Goal: Task Accomplishment & Management: Complete application form

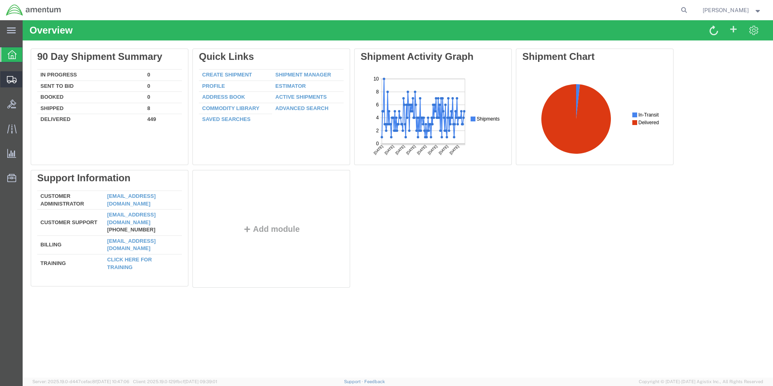
click at [0, 0] on span "Create Shipment" at bounding box center [0, 0] width 0 height 0
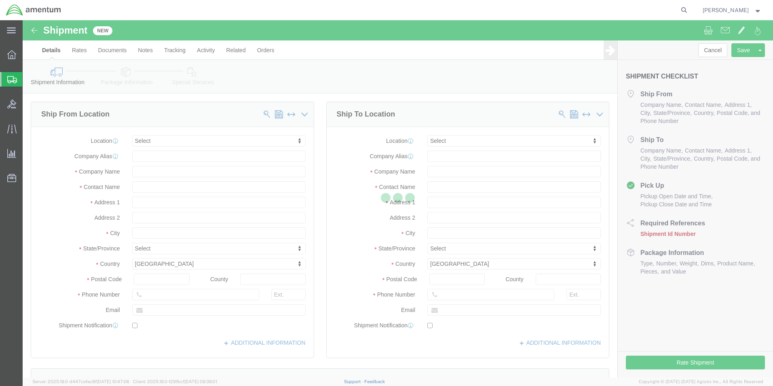
select select
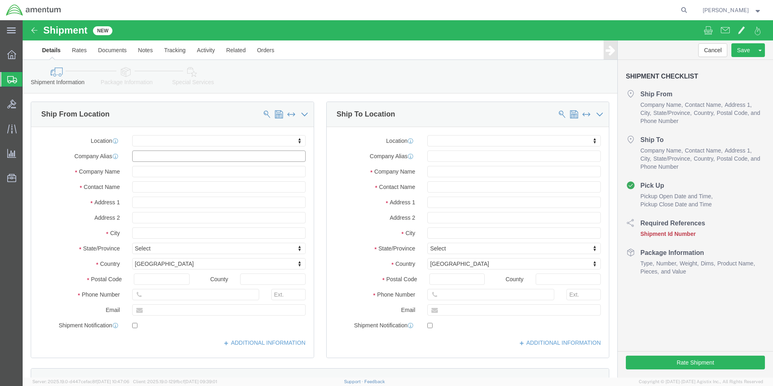
click input "text"
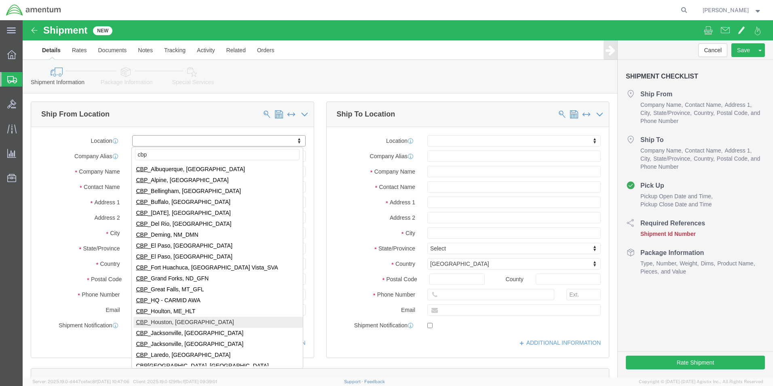
type input "cbp"
select select "49929"
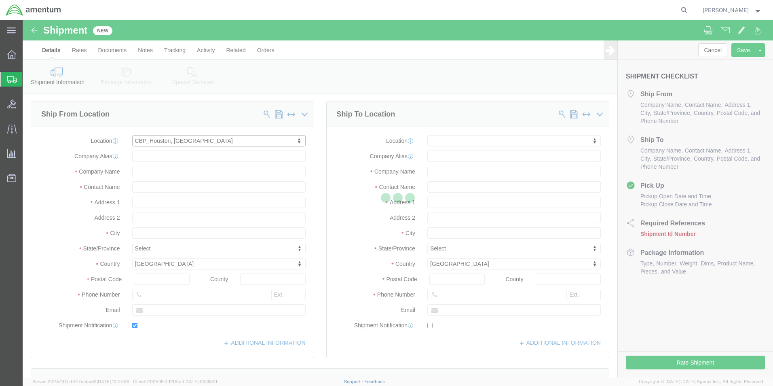
type input "[STREET_ADDRESS][PERSON_NAME]"
type input "Hangar 15A, c/o US CBP"
type input "77303"
type input "[PHONE_NUMBER]"
type input "[PERSON_NAME][EMAIL_ADDRESS][PERSON_NAME][DOMAIN_NAME]"
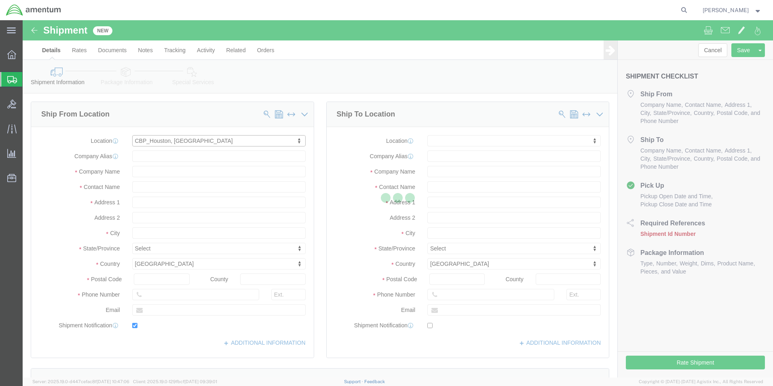
checkbox input "true"
type input "Amentum Services, Inc"
type input "[PERSON_NAME]"
type input "Conroe"
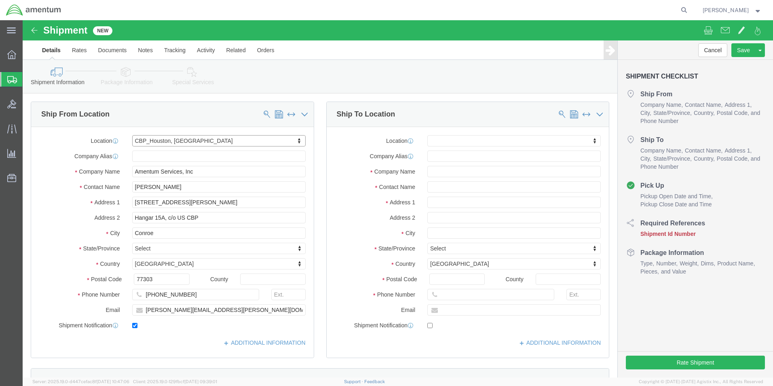
select select "[GEOGRAPHIC_DATA]"
click input "text"
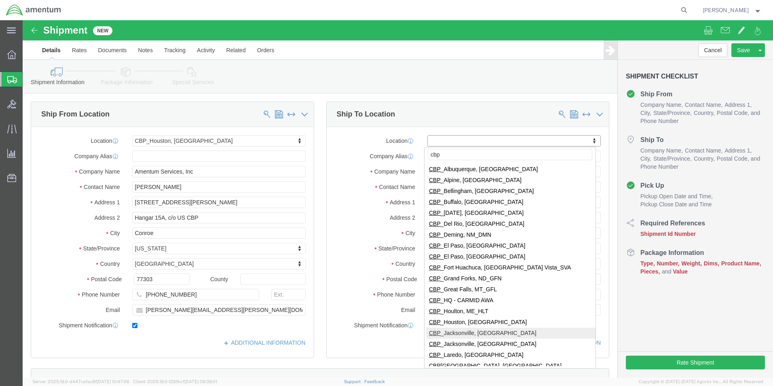
type input "cbp"
select select "49930"
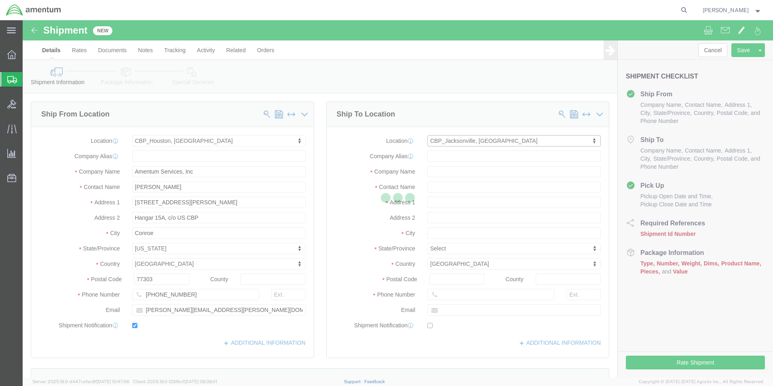
type input "Hangar 1002, [GEOGRAPHIC_DATA]"
type input "32212"
type input "[PHONE_NUMBER]"
type input "Amentum Services, Inc."
type input "[GEOGRAPHIC_DATA]"
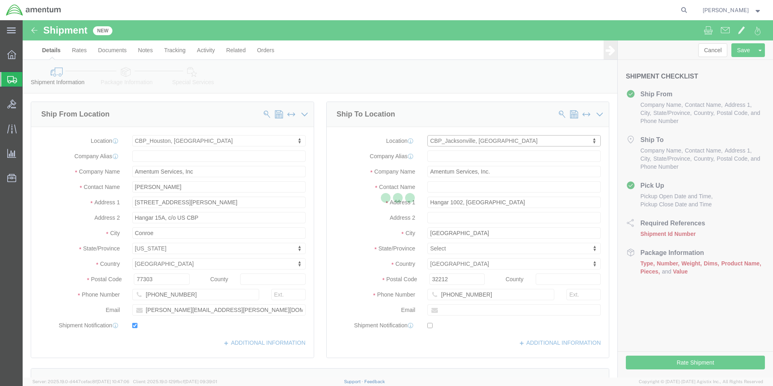
select select "FL"
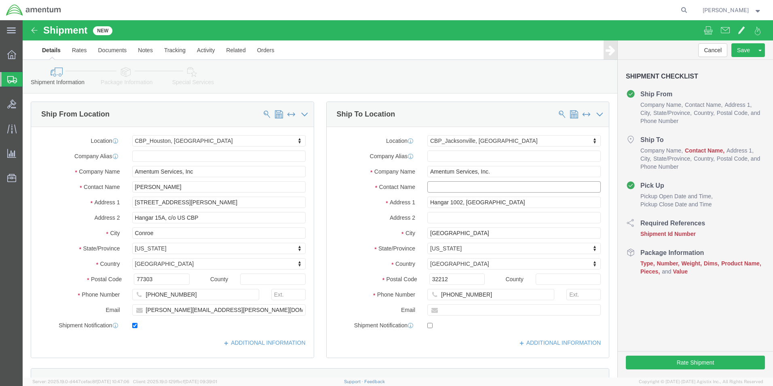
click input "text"
type input "r"
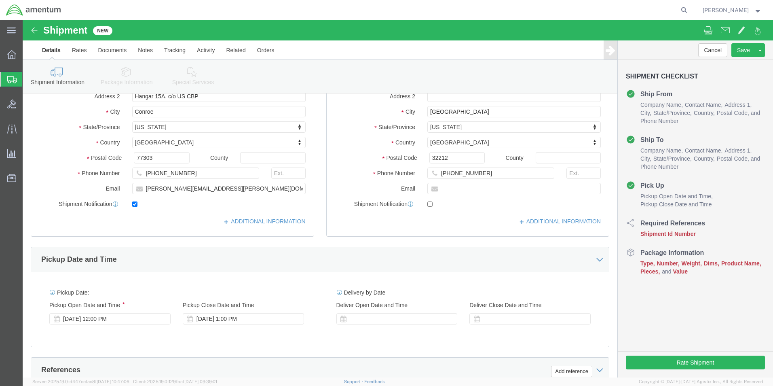
scroll to position [162, 0]
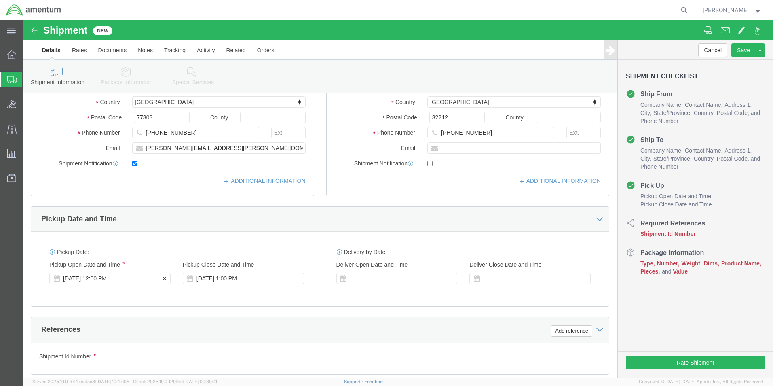
type input "ATTN:[PERSON_NAME]"
click div "[DATE] 12:00 PM"
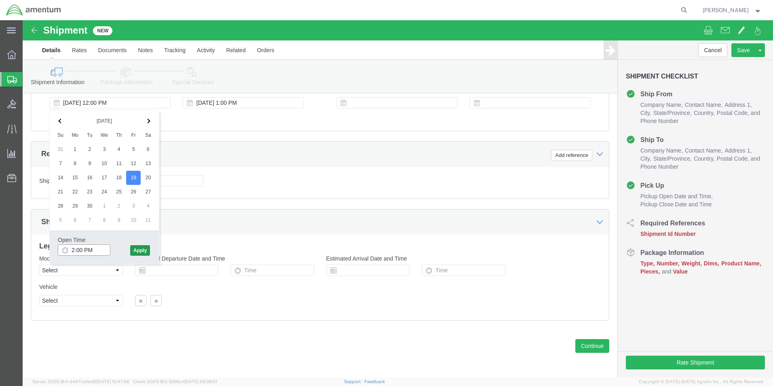
type input "2:00 PM"
click button "Apply"
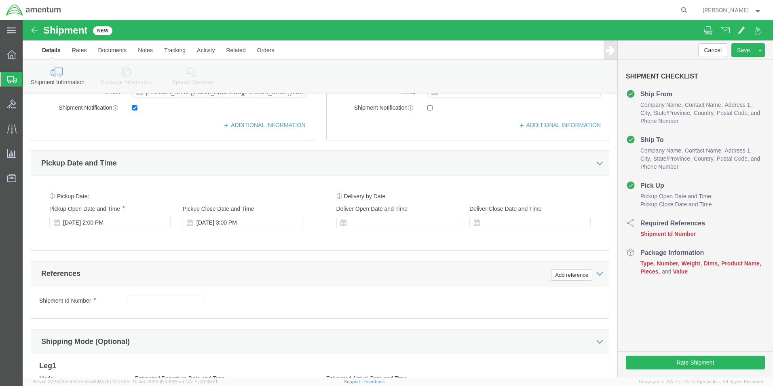
scroll to position [216, 0]
click button "Add reference"
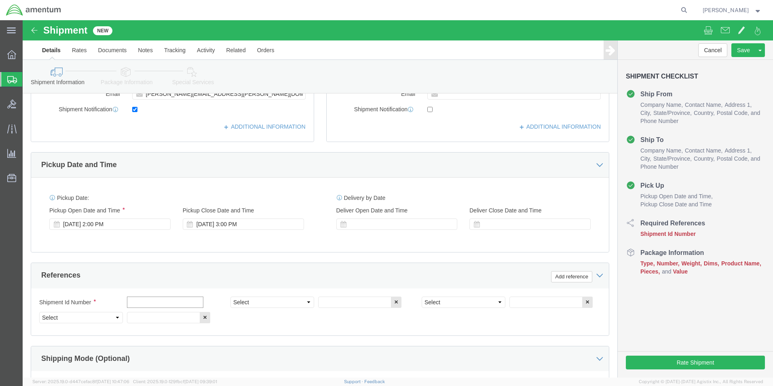
click input "text"
type input "[DATE]"
click select "Select Account Type Activity ID Airline Appointment Number ASN Batch Request # …"
select select "CUSTREF"
click select "Select Account Type Activity ID Airline Appointment Number ASN Batch Request # …"
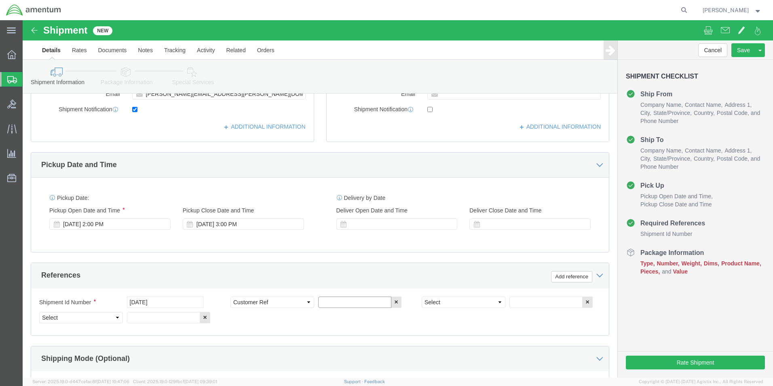
click input "text"
type input "AC REGISTRATION"
click select "Select Account Type Activity ID Airline Appointment Number ASN Batch Request # …"
select select "PROJNUM"
click select "Select Account Type Activity ID Airline Appointment Number ASN Batch Request # …"
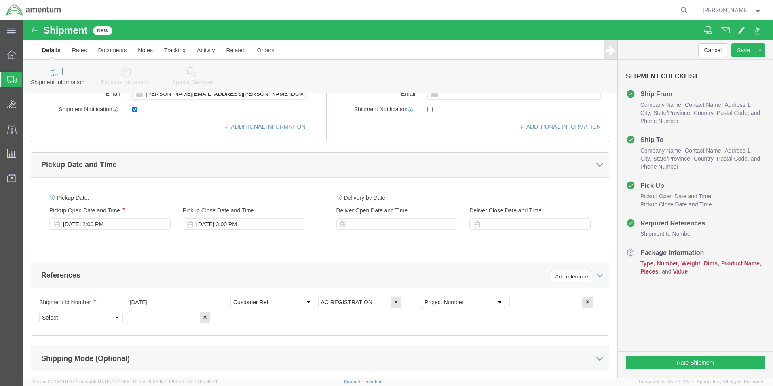
click select "Select Account Type Activity ID Airline Appointment Number ASN Batch Request # …"
click input "text"
type input "6118.03.03.2219.000.EHO.0000"
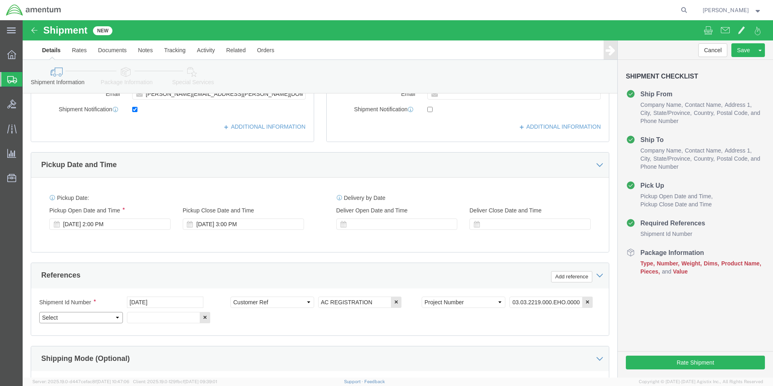
scroll to position [0, 0]
click select "Select Account Type Activity ID Airline Appointment Number ASN Batch Request # …"
select select "DEPT"
click select "Select Account Type Activity ID Airline Appointment Number ASN Batch Request # …"
click input "text"
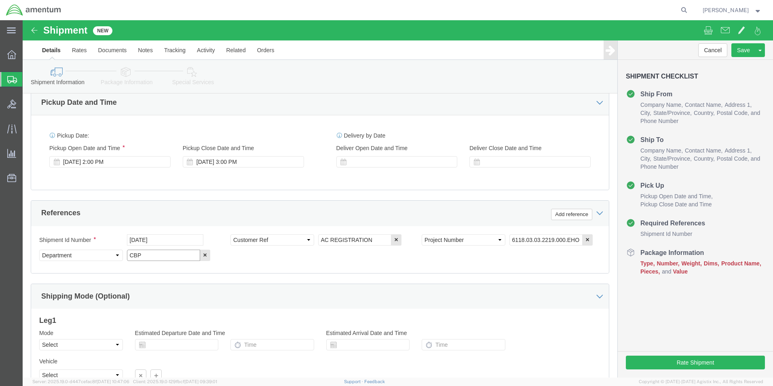
scroll to position [353, 0]
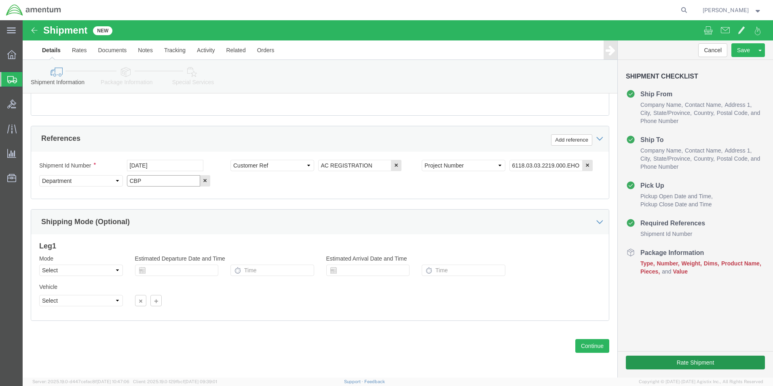
type input "CBP"
click button "Rate Shipment"
click button "Continue"
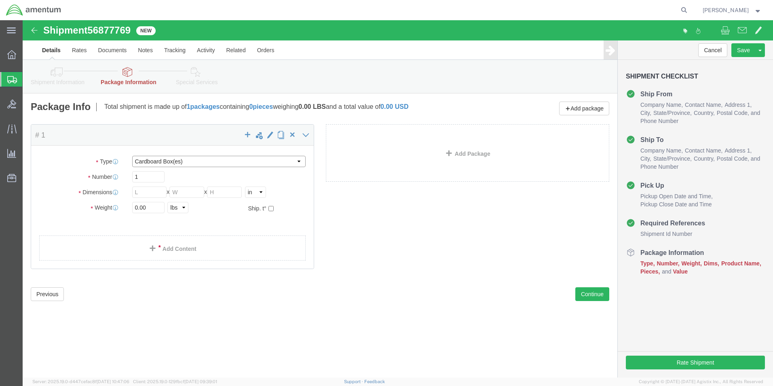
click select "Select BCK Boxes Bale(s) Basket(s) Bolt(s) Bottle(s) Buckets Bulk Bundle(s) Can…"
select select "ENV"
click select "Select BCK Boxes Bale(s) Basket(s) Bolt(s) Bottle(s) Buckets Bulk Bundle(s) Can…"
type input "9.50"
type input "12.50"
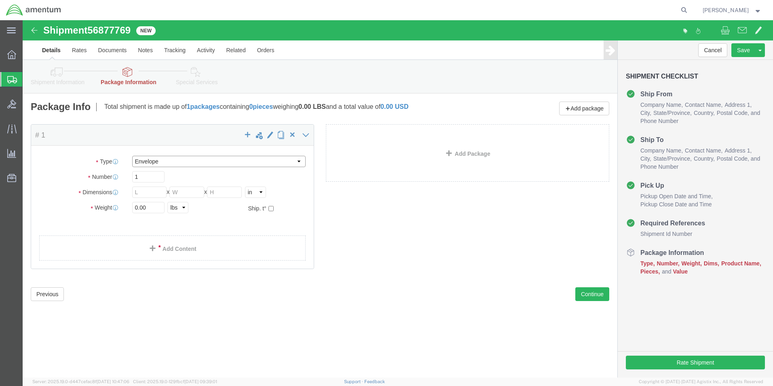
type input "0.25"
type input "1"
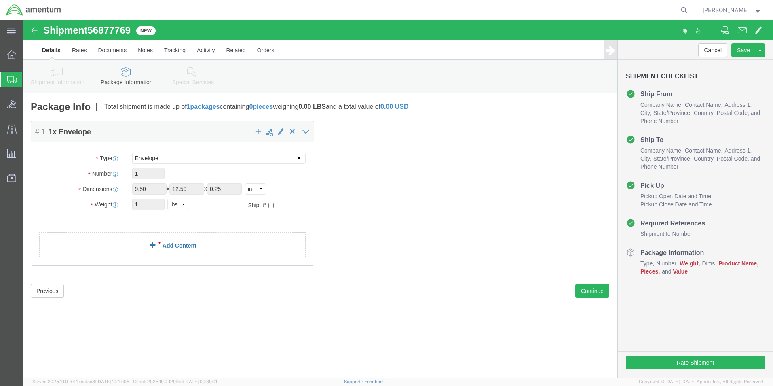
click link "Add Content"
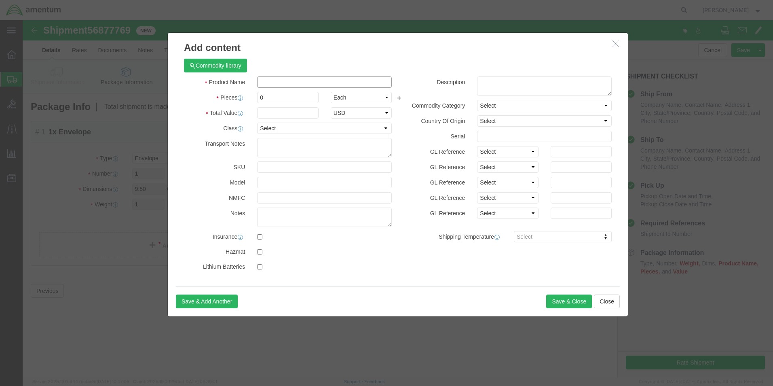
click input "text"
type input "REGISTRATION"
click h3 "Add content"
click input "0"
type input "1"
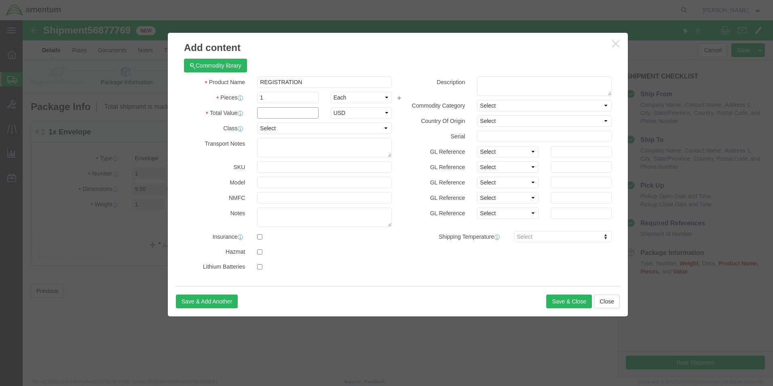
click input "text"
type input "100.00"
click button "Save & Close"
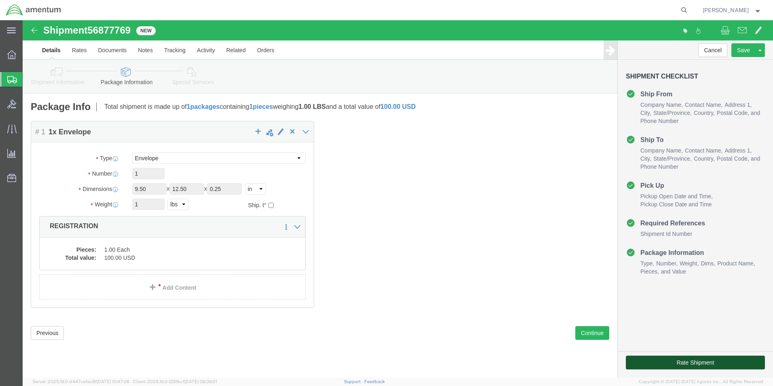
click button "Rate Shipment"
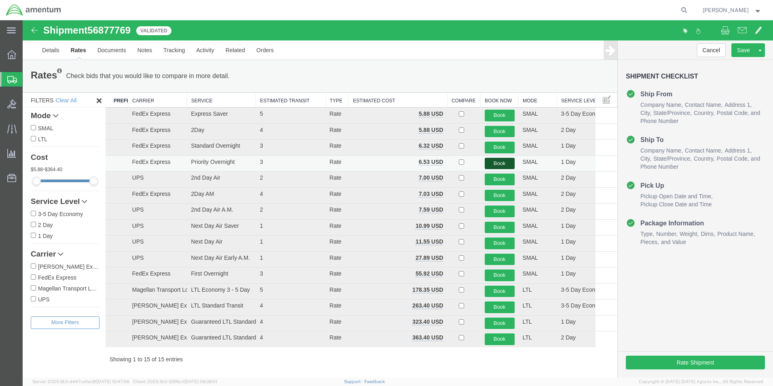
click at [497, 165] on button "Book" at bounding box center [500, 164] width 30 height 12
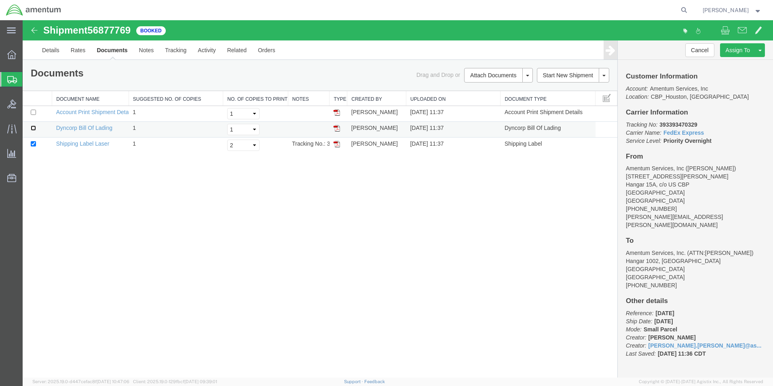
click at [33, 127] on input "checkbox" at bounding box center [33, 127] width 5 height 5
checkbox input "true"
click at [498, 90] on link "Print Documents" at bounding box center [497, 89] width 70 height 12
click at [54, 49] on link "Details" at bounding box center [50, 49] width 29 height 19
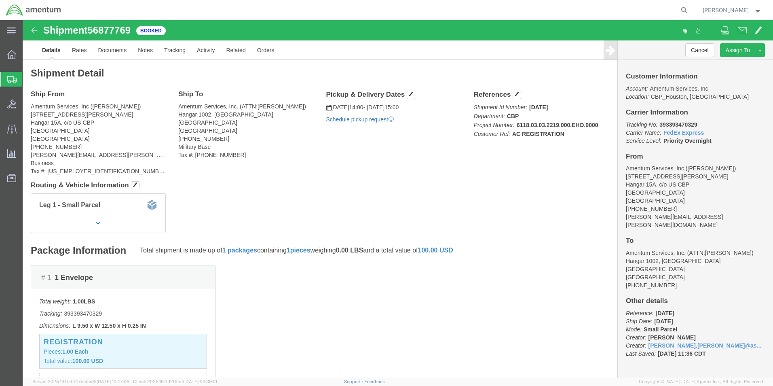
click link "Schedule pickup request"
